Goal: Task Accomplishment & Management: Use online tool/utility

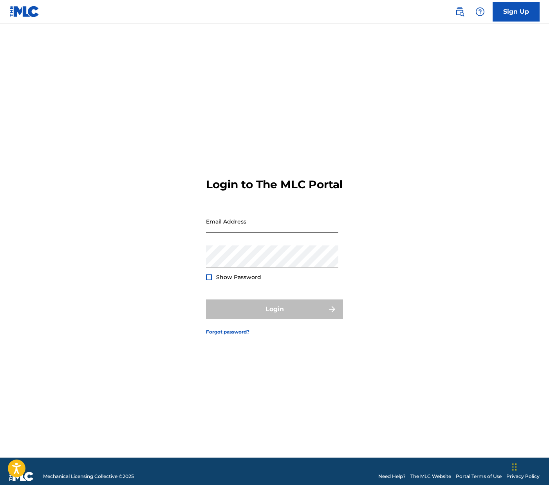
click at [248, 230] on input "Email Address" at bounding box center [272, 221] width 132 height 22
type input "[PERSON_NAME][EMAIL_ADDRESS][DOMAIN_NAME]"
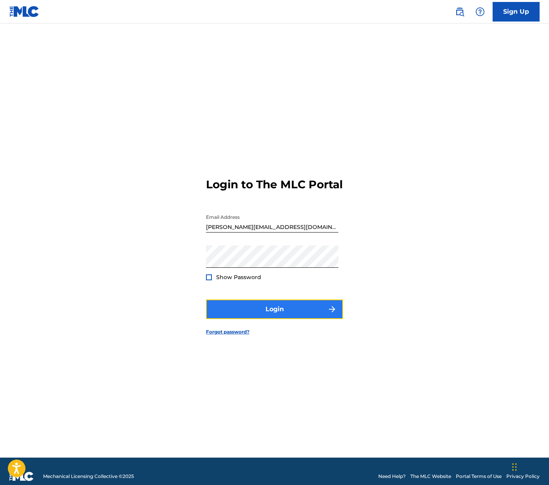
click at [251, 312] on button "Login" at bounding box center [274, 310] width 137 height 20
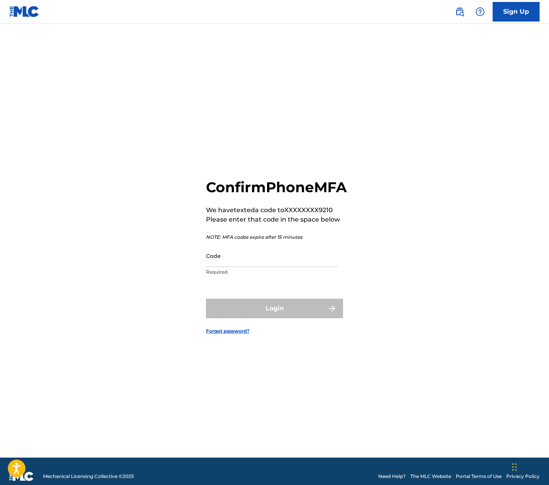
click at [227, 276] on div "Code Required" at bounding box center [272, 262] width 132 height 35
click at [231, 267] on input "Code" at bounding box center [272, 256] width 132 height 22
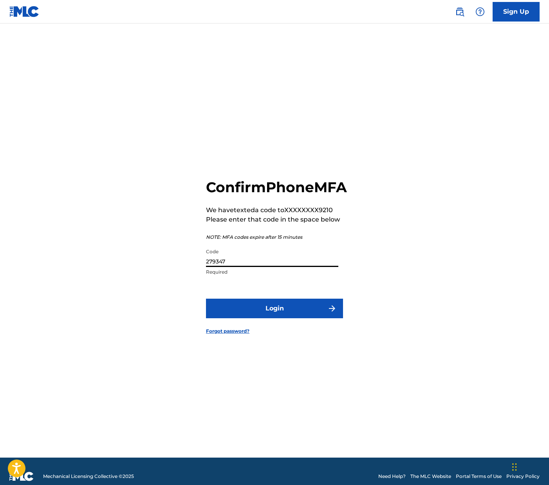
type input "279347"
click at [206, 299] on button "Login" at bounding box center [274, 309] width 137 height 20
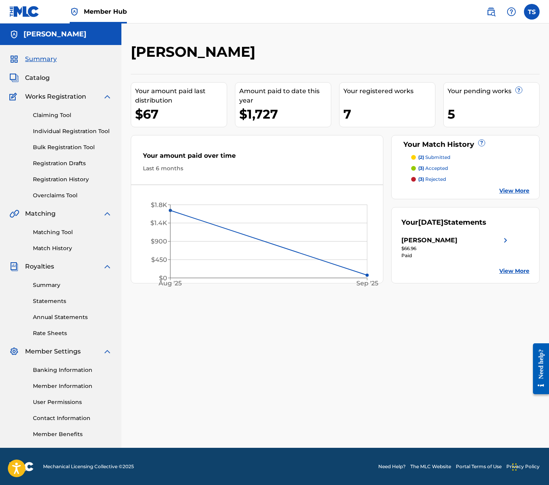
click at [440, 159] on p "(2) submitted" at bounding box center [434, 157] width 32 height 7
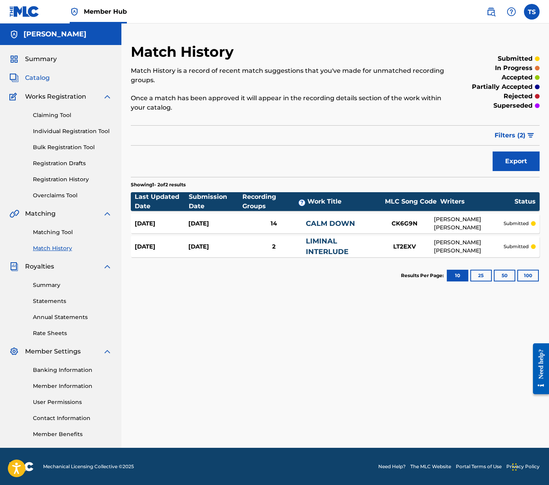
click at [43, 80] on span "Catalog" at bounding box center [37, 77] width 25 height 9
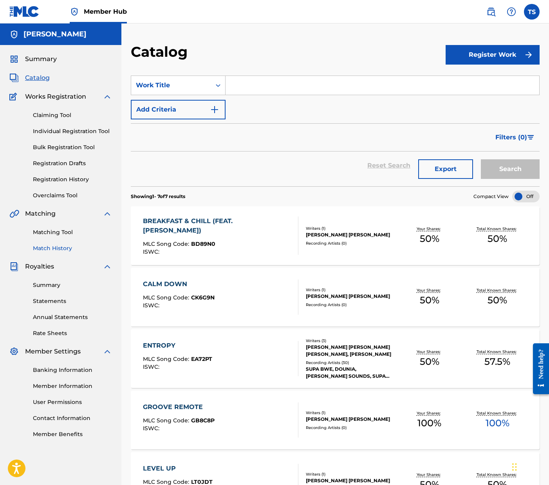
click at [59, 248] on link "Match History" at bounding box center [72, 248] width 79 height 8
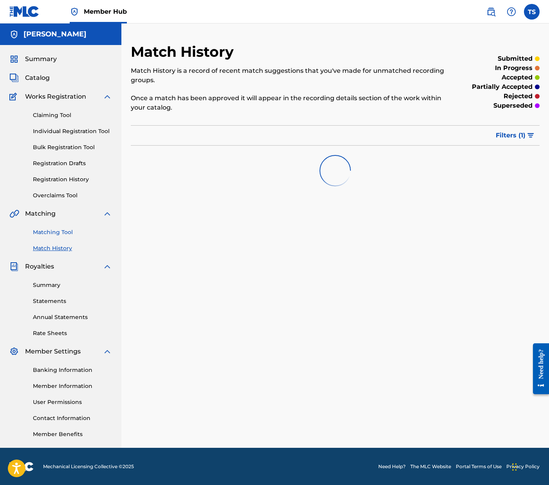
click at [58, 233] on link "Matching Tool" at bounding box center [72, 232] width 79 height 8
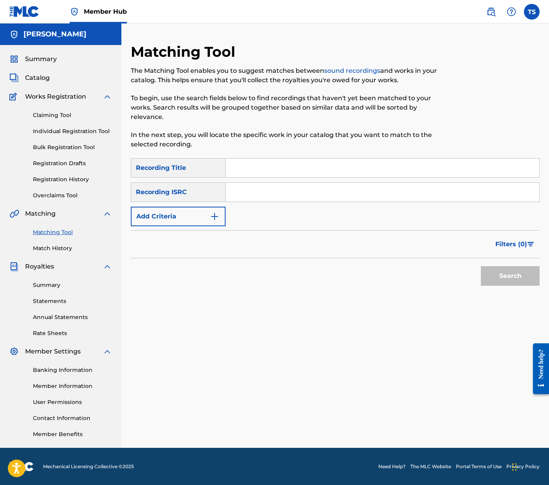
click at [240, 166] on input "Search Form" at bounding box center [383, 168] width 314 height 19
click at [229, 191] on input "Search Form" at bounding box center [383, 192] width 314 height 19
paste input "US23A1589750"
type input "US23A1589750"
click at [502, 280] on button "Search" at bounding box center [510, 276] width 59 height 20
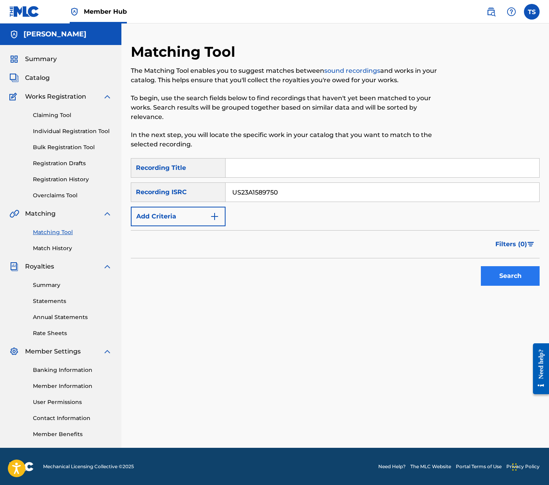
scroll to position [0, 0]
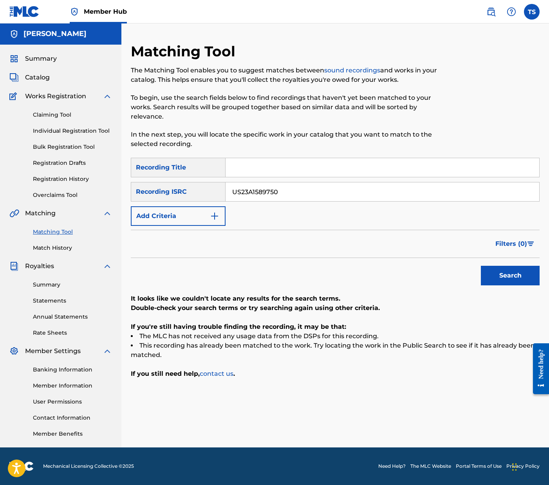
drag, startPoint x: 297, startPoint y: 193, endPoint x: 123, endPoint y: 180, distance: 174.6
click at [124, 180] on div "Matching Tool The Matching Tool enables you to suggest matches between sound re…" at bounding box center [335, 245] width 428 height 405
paste input "932335650"
type input "932335650"
click at [507, 276] on button "Search" at bounding box center [510, 276] width 59 height 20
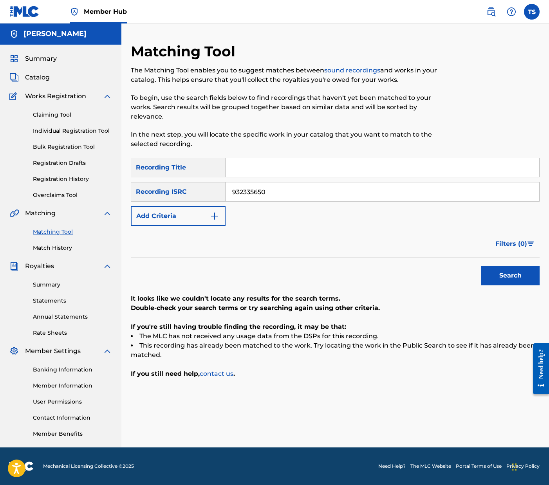
drag, startPoint x: 288, startPoint y: 190, endPoint x: 145, endPoint y: 189, distance: 143.3
click at [145, 189] on div "SearchWithCriteria50afd998-b7fa-4b57-a4b8-bf1a9f19a272 Recording ISRC 932335650" at bounding box center [335, 192] width 409 height 20
click at [200, 189] on div "Recording ISRC" at bounding box center [178, 192] width 95 height 20
click at [215, 215] on img "Search Form" at bounding box center [214, 215] width 9 height 9
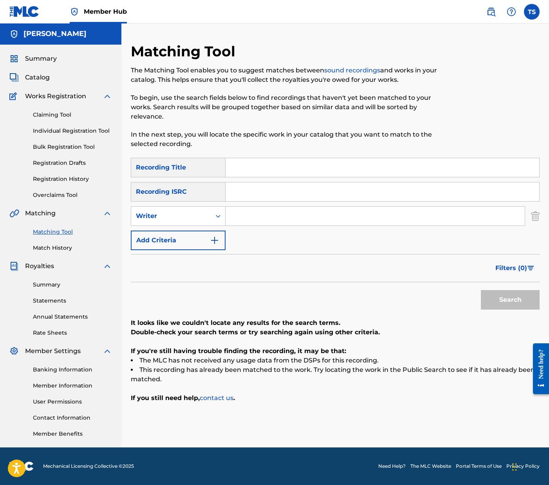
click at [202, 168] on div "Recording Title" at bounding box center [178, 168] width 95 height 20
click at [237, 168] on input "Search Form" at bounding box center [383, 167] width 314 height 19
type input "gROOVE rEMOTE"
click at [481, 290] on button "Search" at bounding box center [510, 300] width 59 height 20
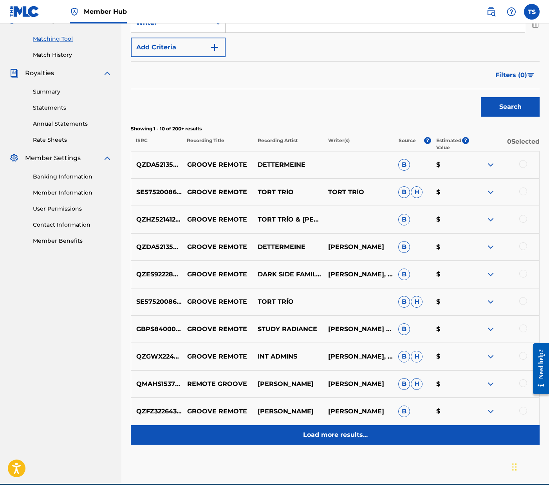
click at [337, 430] on p "Load more results..." at bounding box center [335, 434] width 65 height 9
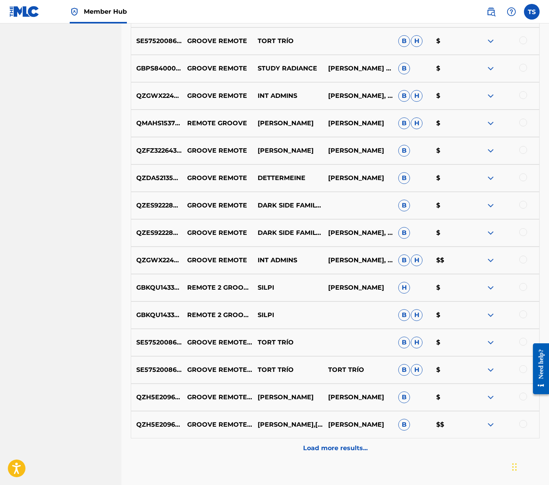
scroll to position [504, 0]
